Goal: Manage account settings

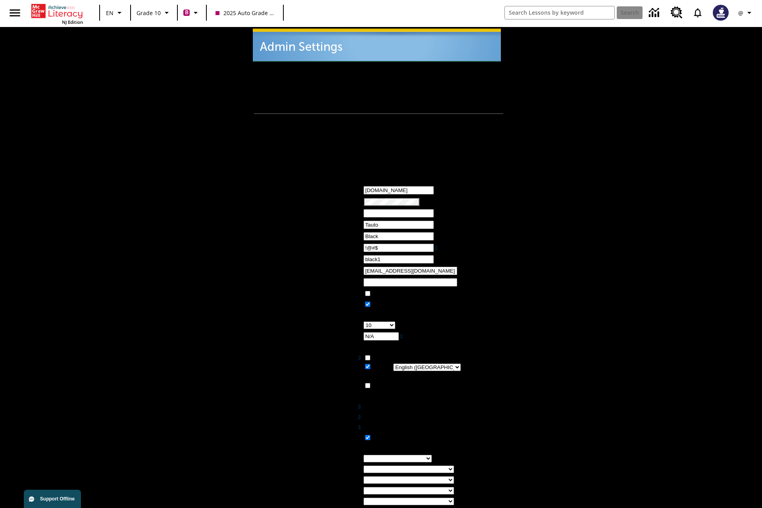
type input "!@#$"
click at [746, 13] on icon "Profile/Settings" at bounding box center [750, 13] width 10 height 10
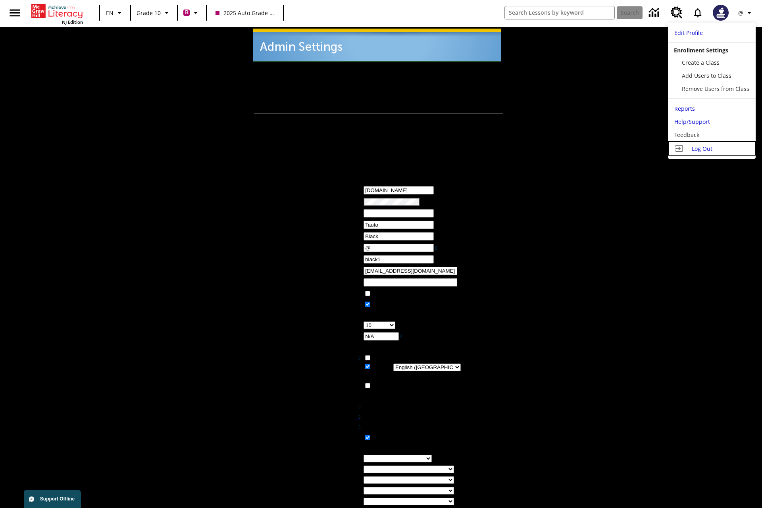
click at [712, 148] on span "Log Out" at bounding box center [702, 149] width 21 height 8
